Goal: Information Seeking & Learning: Check status

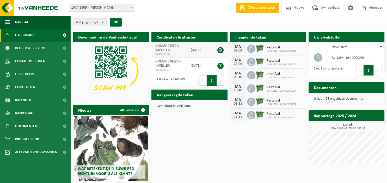
click at [220, 49] on link at bounding box center [220, 50] width 6 height 6
click at [113, 172] on span "Wat betekent de nieuwe RED-richtlijn voor u als klant?" at bounding box center [107, 171] width 58 height 9
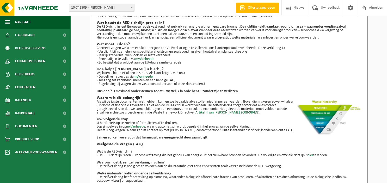
scroll to position [8, 0]
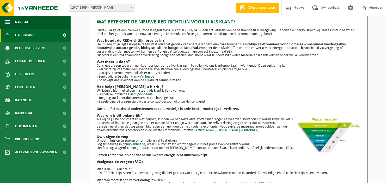
click at [35, 36] on link "Dashboard" at bounding box center [35, 35] width 70 height 13
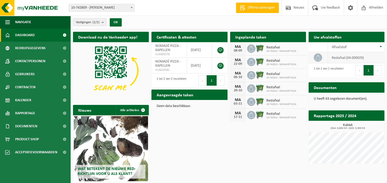
click at [315, 59] on icon at bounding box center [317, 57] width 5 height 5
click at [317, 58] on icon at bounding box center [317, 57] width 5 height 5
click at [345, 57] on td "restafval (04-000029)" at bounding box center [355, 57] width 56 height 11
click at [26, 91] on span "Contracten" at bounding box center [25, 87] width 20 height 13
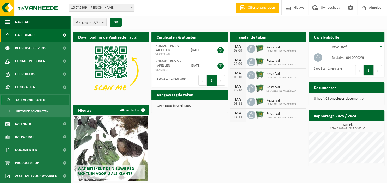
click at [34, 97] on span "Actieve contracten" at bounding box center [30, 100] width 29 height 10
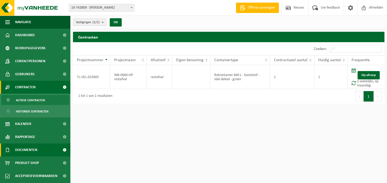
click at [33, 148] on span "Documenten" at bounding box center [26, 149] width 22 height 13
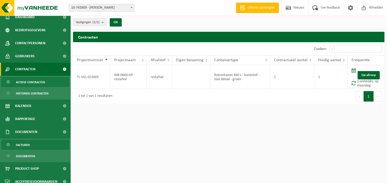
scroll to position [19, 0]
click at [31, 144] on link "Facturen" at bounding box center [35, 144] width 68 height 10
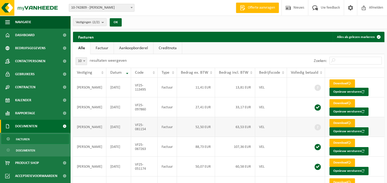
click at [337, 122] on link "Download" at bounding box center [342, 123] width 26 height 8
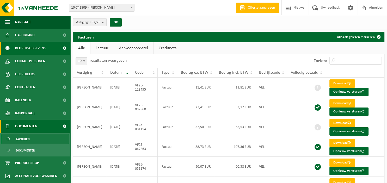
click at [37, 48] on span "Bedrijfsgegevens" at bounding box center [30, 48] width 30 height 13
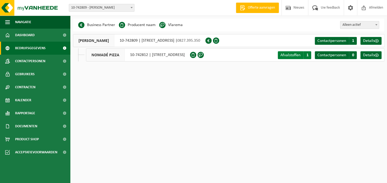
click at [295, 55] on span "Afvalstoffen" at bounding box center [290, 55] width 20 height 4
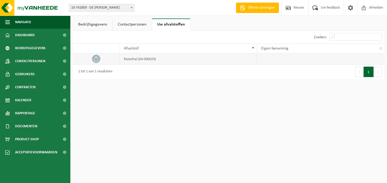
click at [148, 59] on td "restafval (04-000029)" at bounding box center [188, 58] width 137 height 11
click at [95, 60] on icon at bounding box center [95, 58] width 5 height 5
click at [97, 25] on link "Bedrijfsgegevens" at bounding box center [92, 24] width 39 height 12
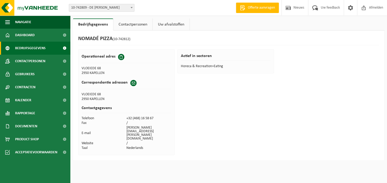
click at [63, 48] on span at bounding box center [65, 48] width 12 height 13
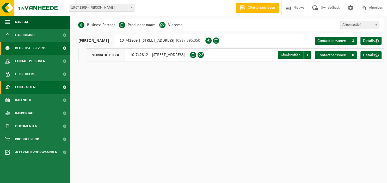
click at [33, 89] on span "Contracten" at bounding box center [25, 87] width 20 height 13
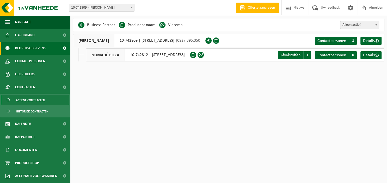
click at [37, 102] on span "Actieve contracten" at bounding box center [30, 100] width 29 height 10
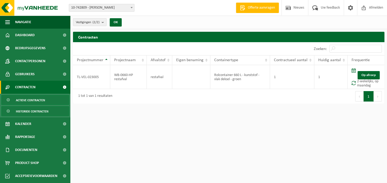
click at [35, 112] on span "Historiek contracten" at bounding box center [32, 111] width 33 height 10
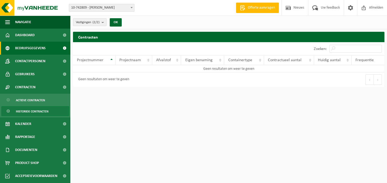
click at [48, 52] on link "Bedrijfsgegevens" at bounding box center [35, 48] width 70 height 13
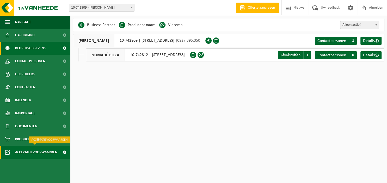
click at [40, 150] on span "Acceptatievoorwaarden" at bounding box center [36, 152] width 42 height 13
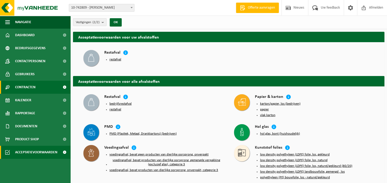
click at [29, 89] on span "Contracten" at bounding box center [25, 87] width 20 height 13
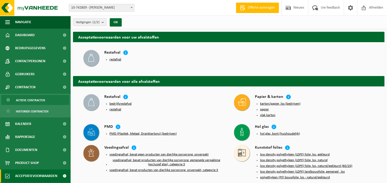
click at [30, 102] on span "Actieve contracten" at bounding box center [30, 100] width 29 height 10
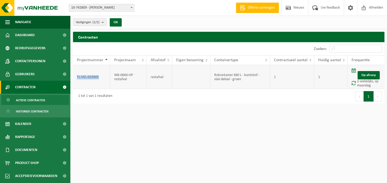
drag, startPoint x: 101, startPoint y: 74, endPoint x: 77, endPoint y: 74, distance: 23.9
click at [77, 74] on td "TL-VEL-023005" at bounding box center [91, 77] width 37 height 24
copy td "TL-VEL-023005"
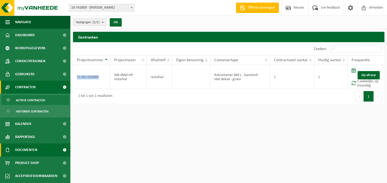
click at [45, 150] on link "Documenten" at bounding box center [35, 149] width 70 height 13
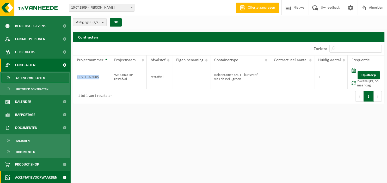
scroll to position [23, 0]
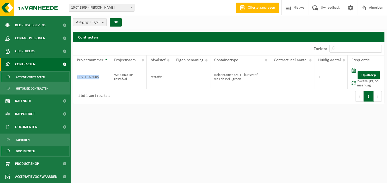
click at [33, 152] on span "Documenten" at bounding box center [25, 151] width 19 height 10
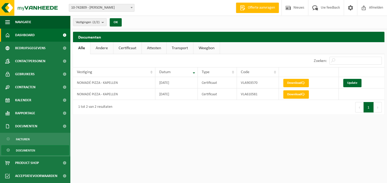
click at [44, 34] on link "Dashboard" at bounding box center [35, 35] width 70 height 13
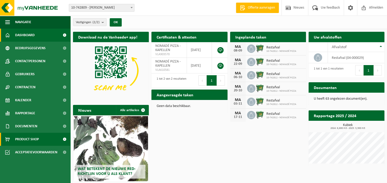
click at [35, 137] on span "Product Shop" at bounding box center [27, 139] width 24 height 13
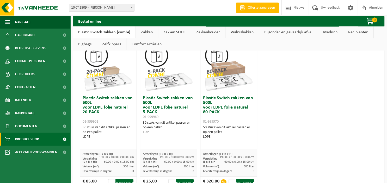
scroll to position [357, 0]
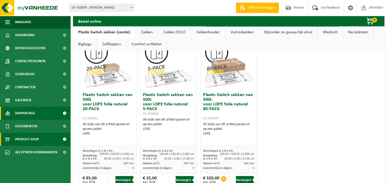
click at [34, 110] on span "Rapportage" at bounding box center [25, 113] width 20 height 13
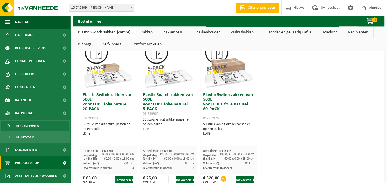
click at [34, 127] on span "In grafiekvorm" at bounding box center [27, 126] width 23 height 10
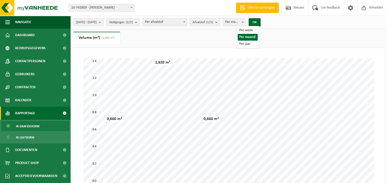
click at [245, 22] on span at bounding box center [242, 21] width 5 height 7
select select "3"
click at [97, 22] on span "2025-04-01 - 2025-09-07" at bounding box center [86, 22] width 21 height 8
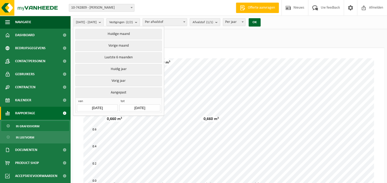
click at [95, 105] on input "2025-04-01" at bounding box center [97, 107] width 41 height 7
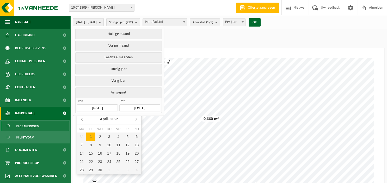
click at [83, 120] on icon at bounding box center [82, 119] width 8 height 8
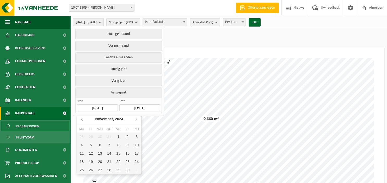
click at [83, 120] on icon at bounding box center [82, 119] width 8 height 8
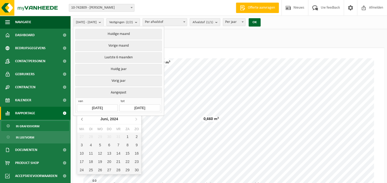
click at [83, 120] on icon at bounding box center [82, 119] width 8 height 8
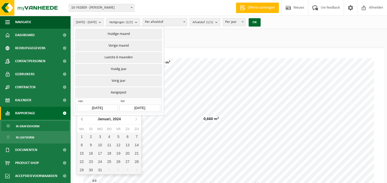
click at [83, 120] on icon at bounding box center [82, 119] width 8 height 8
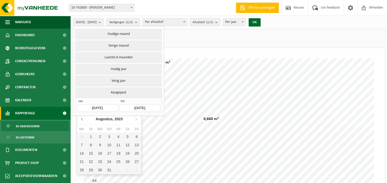
click at [83, 120] on icon at bounding box center [82, 119] width 8 height 8
click at [125, 137] on div "1" at bounding box center [127, 136] width 9 height 8
type input "2023-07-01"
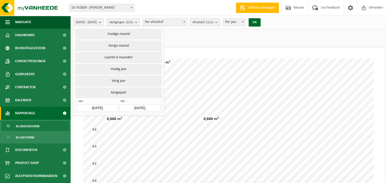
click at [140, 105] on input "2025-09-07" at bounding box center [139, 107] width 41 height 7
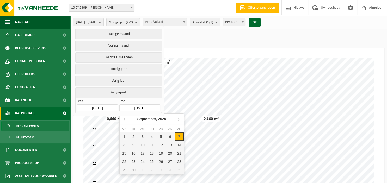
click at [181, 137] on div "7" at bounding box center [178, 136] width 9 height 8
type input "2023-07-01"
click at [272, 39] on ul "Gewicht (t) Volume (m³) (2,640 m³)" at bounding box center [228, 40] width 311 height 16
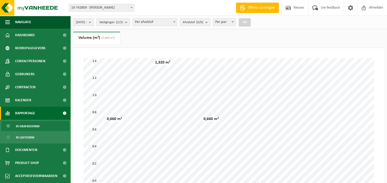
click at [250, 22] on button "OK" at bounding box center [244, 22] width 12 height 8
click at [177, 23] on span at bounding box center [174, 21] width 5 height 7
click at [210, 24] on button "Afvalstof (0/0)" at bounding box center [195, 22] width 30 height 8
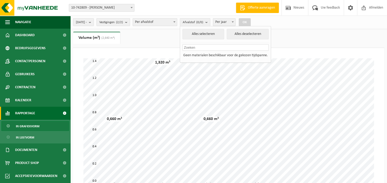
click at [231, 22] on span "Per jaar" at bounding box center [224, 21] width 22 height 7
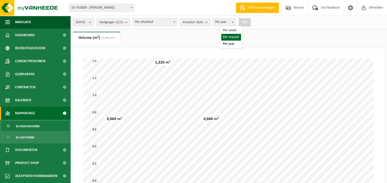
select select "2"
click at [250, 23] on button "OK" at bounding box center [244, 22] width 12 height 8
click at [130, 24] on button "Vestigingen (2/2)" at bounding box center [113, 22] width 34 height 8
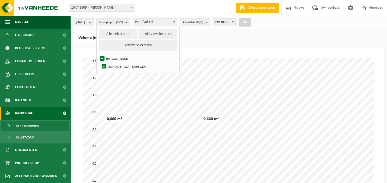
click at [93, 27] on div "2023-07-01 - Huidige maand Vorige maand Laatste 6 maanden Huidig jaar Vorig jaa…" at bounding box center [163, 22] width 186 height 11
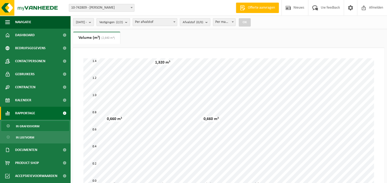
click at [87, 25] on span "2023-07-01 -" at bounding box center [81, 22] width 11 height 8
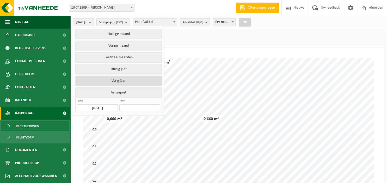
click at [130, 78] on button "Vorig jaar" at bounding box center [118, 81] width 86 height 10
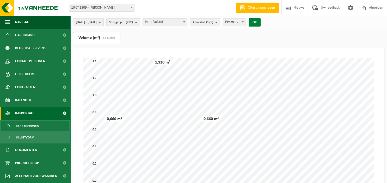
click at [260, 24] on button "OK" at bounding box center [254, 22] width 12 height 8
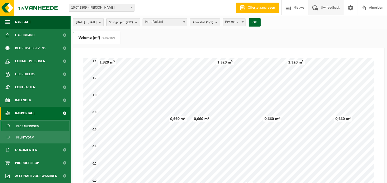
click at [319, 8] on span "Uw feedback" at bounding box center [330, 7] width 22 height 15
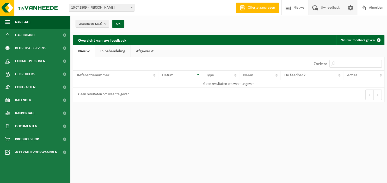
click at [354, 7] on link at bounding box center [349, 7] width 13 height 15
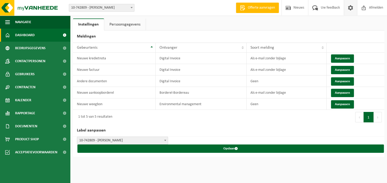
click at [43, 36] on link "Dashboard" at bounding box center [35, 35] width 70 height 13
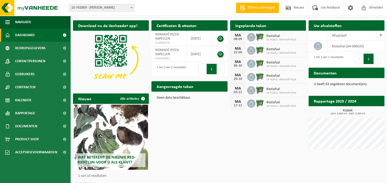
scroll to position [23, 0]
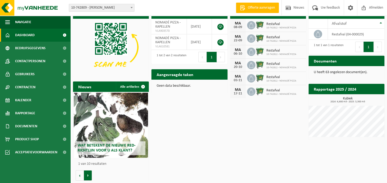
click at [90, 179] on button "Volgende" at bounding box center [88, 175] width 8 height 10
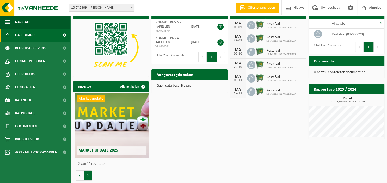
scroll to position [0, 76]
click at [90, 177] on button "Volgende" at bounding box center [88, 175] width 8 height 10
